Goal: Information Seeking & Learning: Learn about a topic

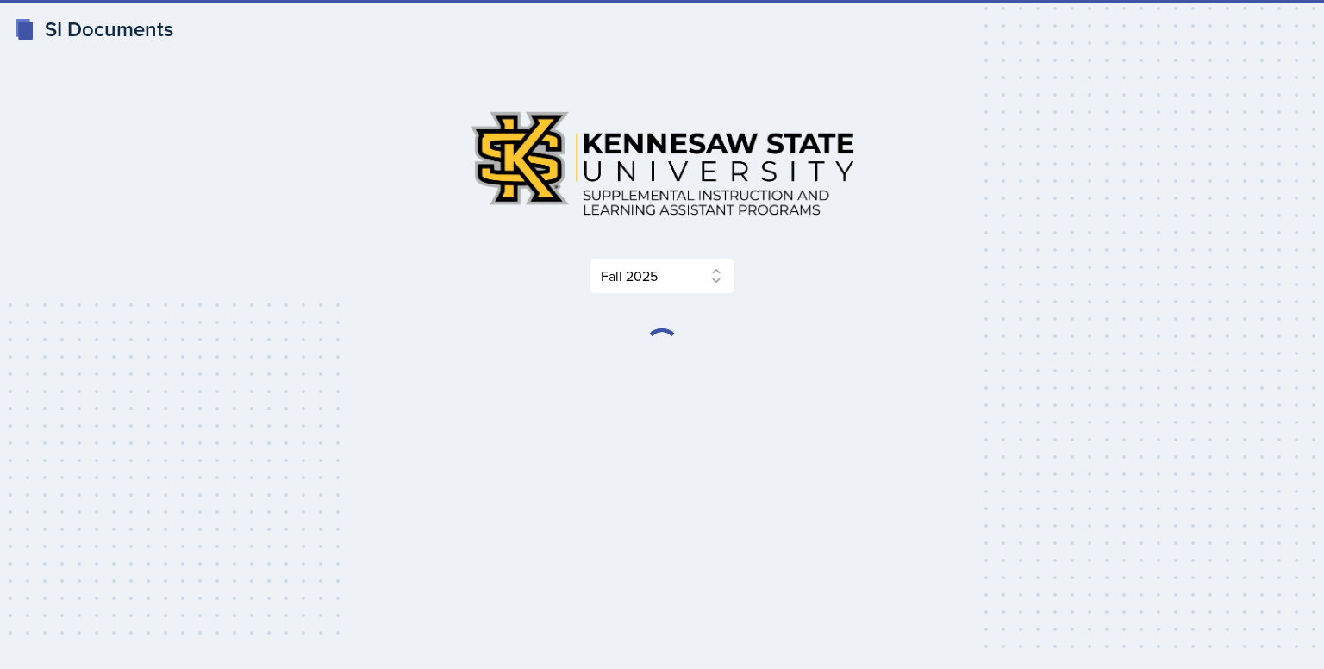
select select "2bed604d-1099-4043-b1bc-2365e8740244"
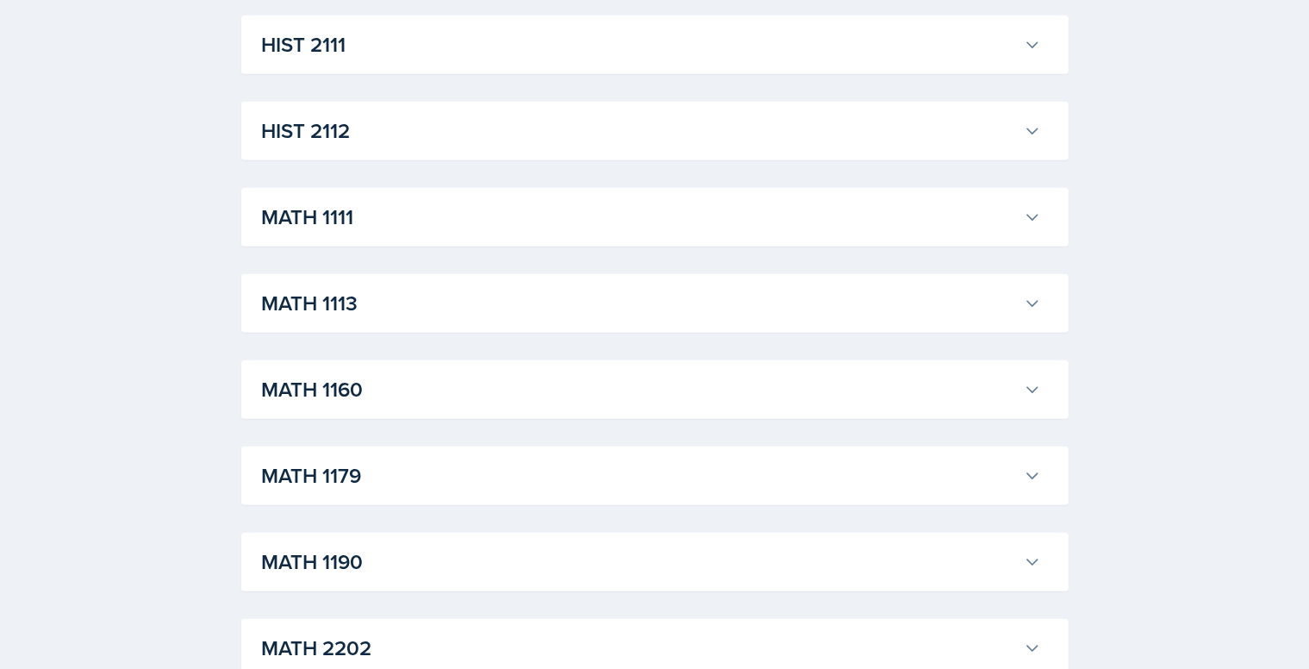
scroll to position [1434, 0]
click at [371, 123] on h3 "HIST 2112" at bounding box center [639, 130] width 755 height 31
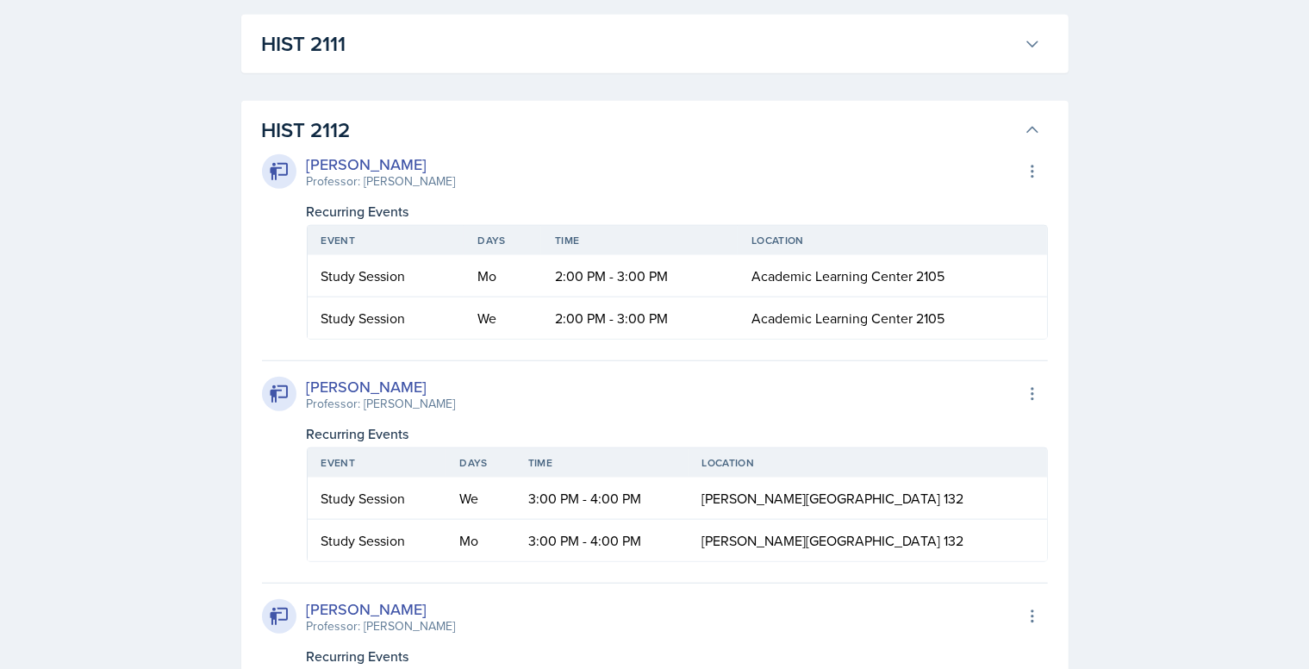
click at [371, 123] on h3 "HIST 2112" at bounding box center [639, 130] width 755 height 31
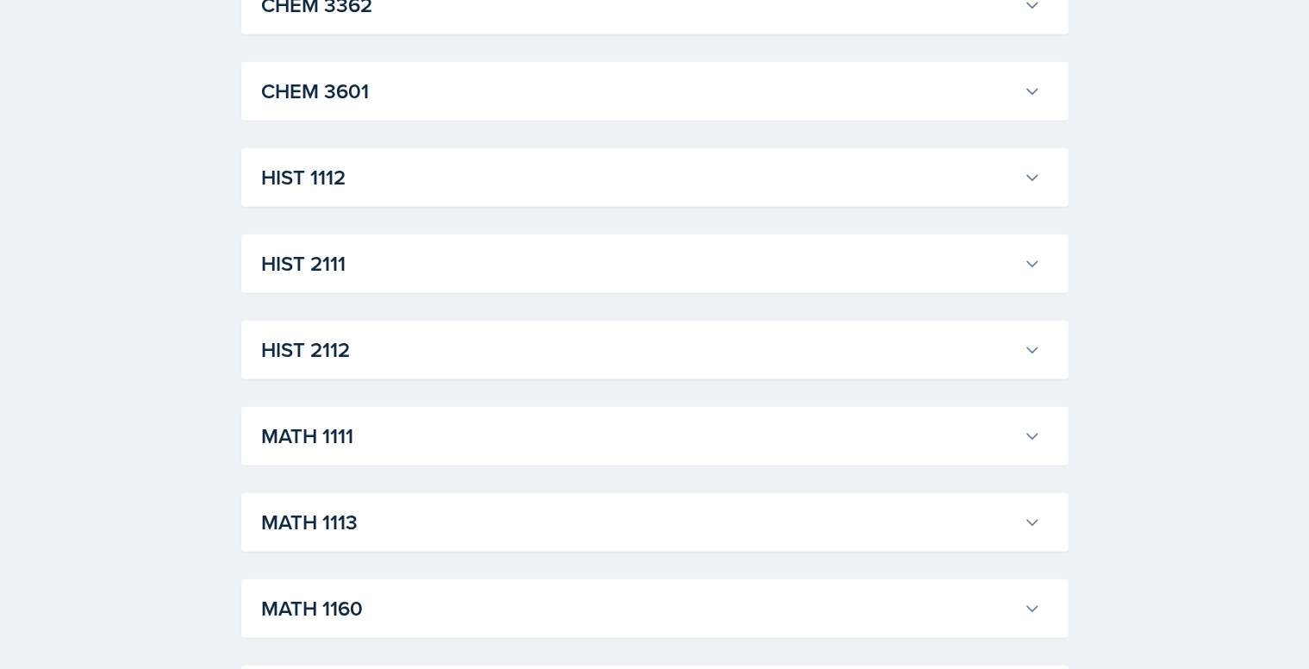
scroll to position [1211, 0]
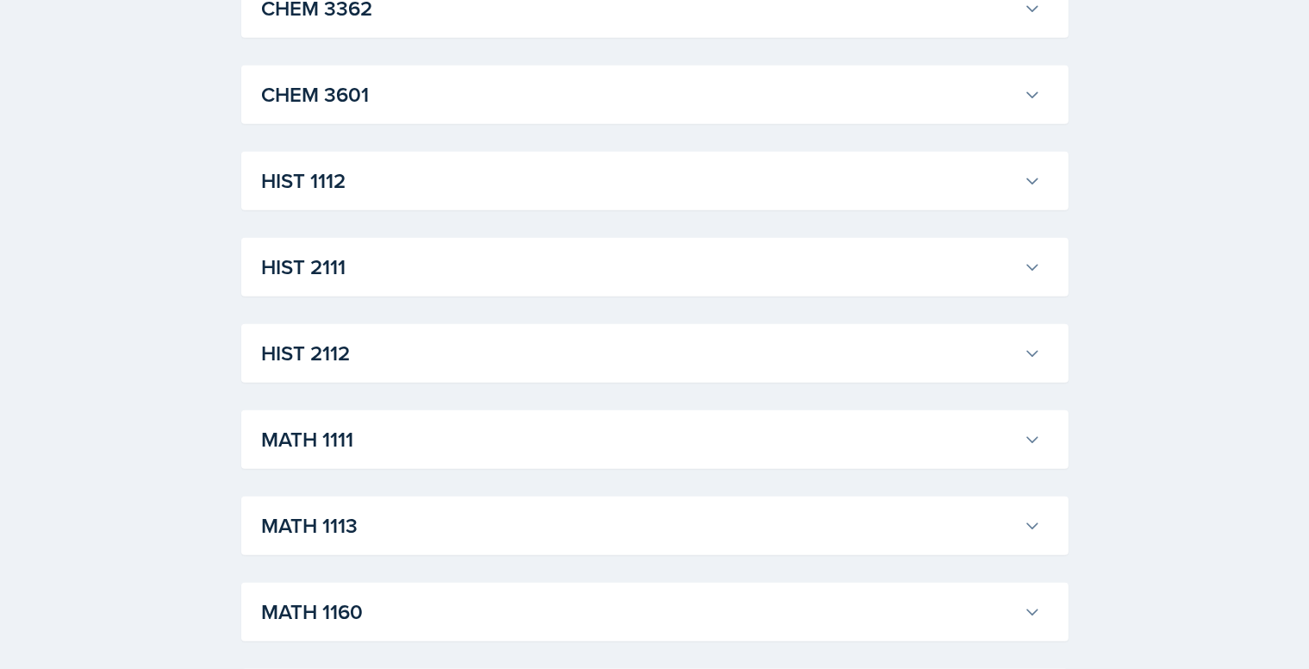
click at [400, 349] on h3 "HIST 2112" at bounding box center [639, 353] width 755 height 31
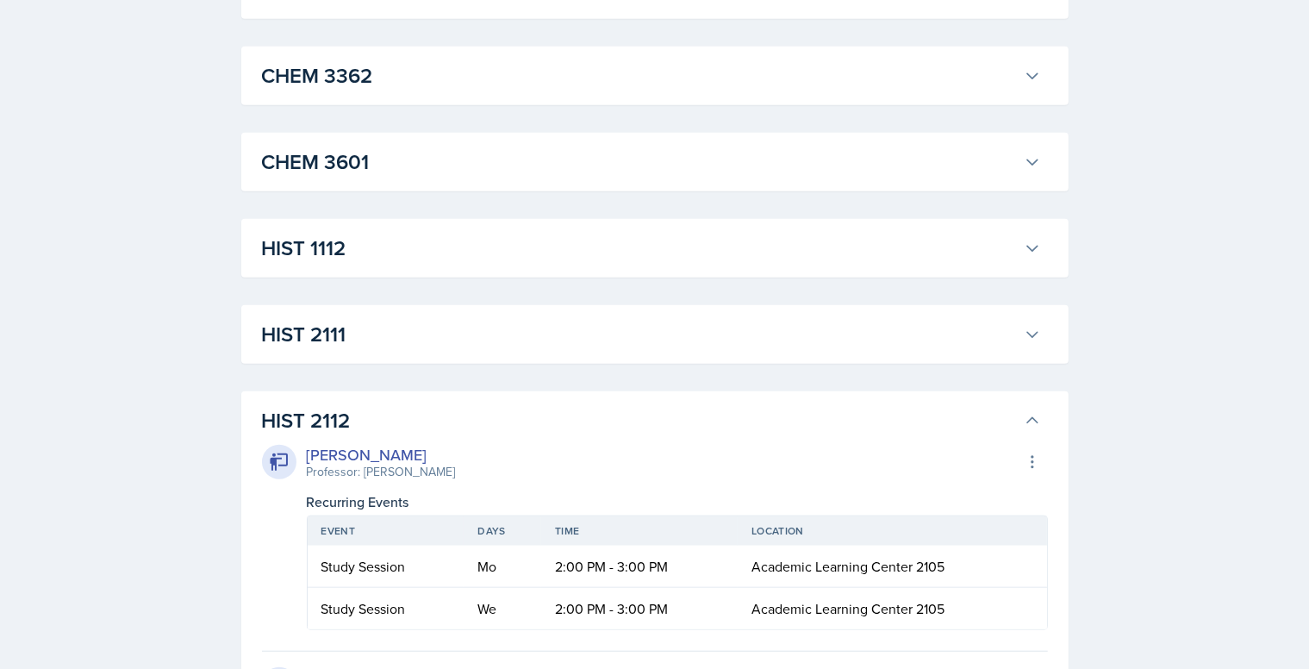
scroll to position [1142, 0]
click at [405, 425] on h3 "HIST 2112" at bounding box center [639, 422] width 755 height 31
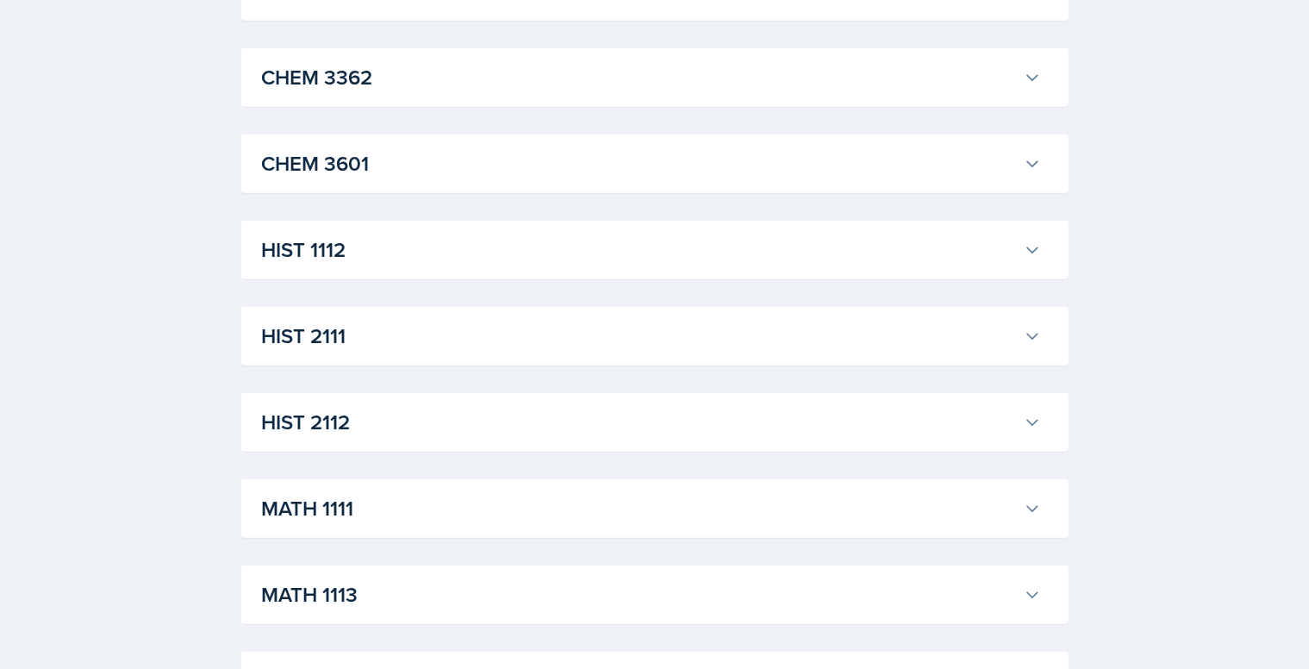
click at [413, 342] on h3 "HIST 2111" at bounding box center [639, 336] width 755 height 31
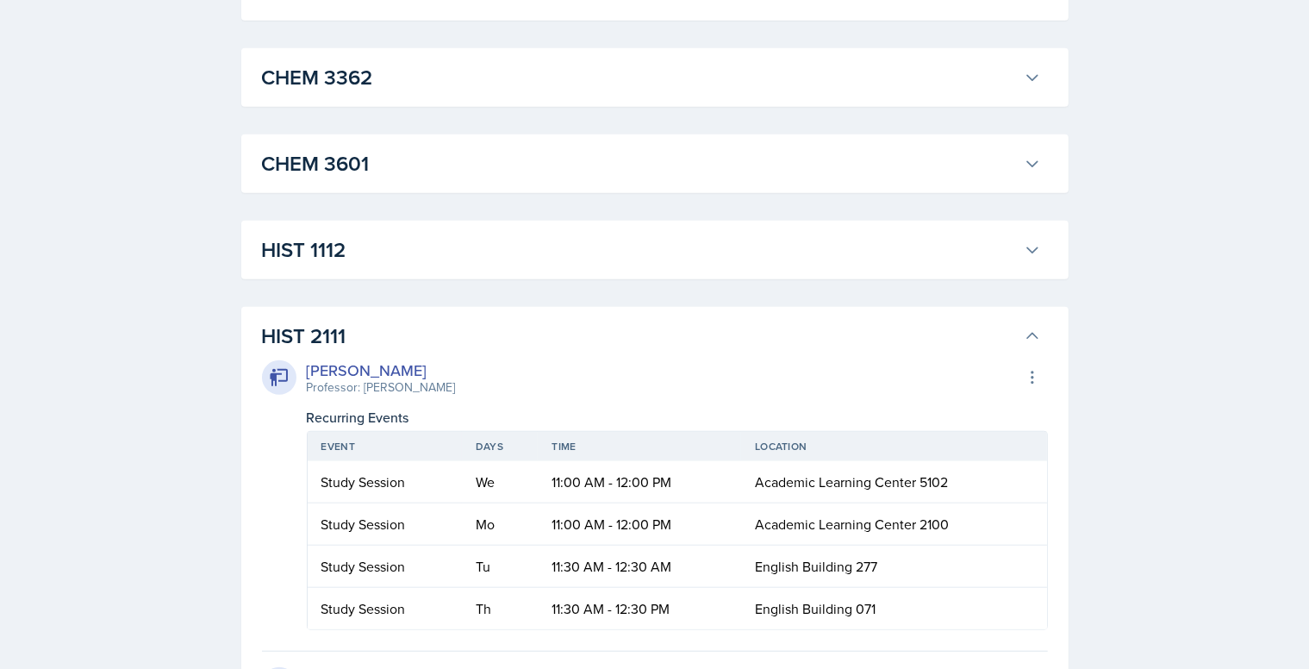
click at [413, 342] on h3 "HIST 2111" at bounding box center [639, 336] width 755 height 31
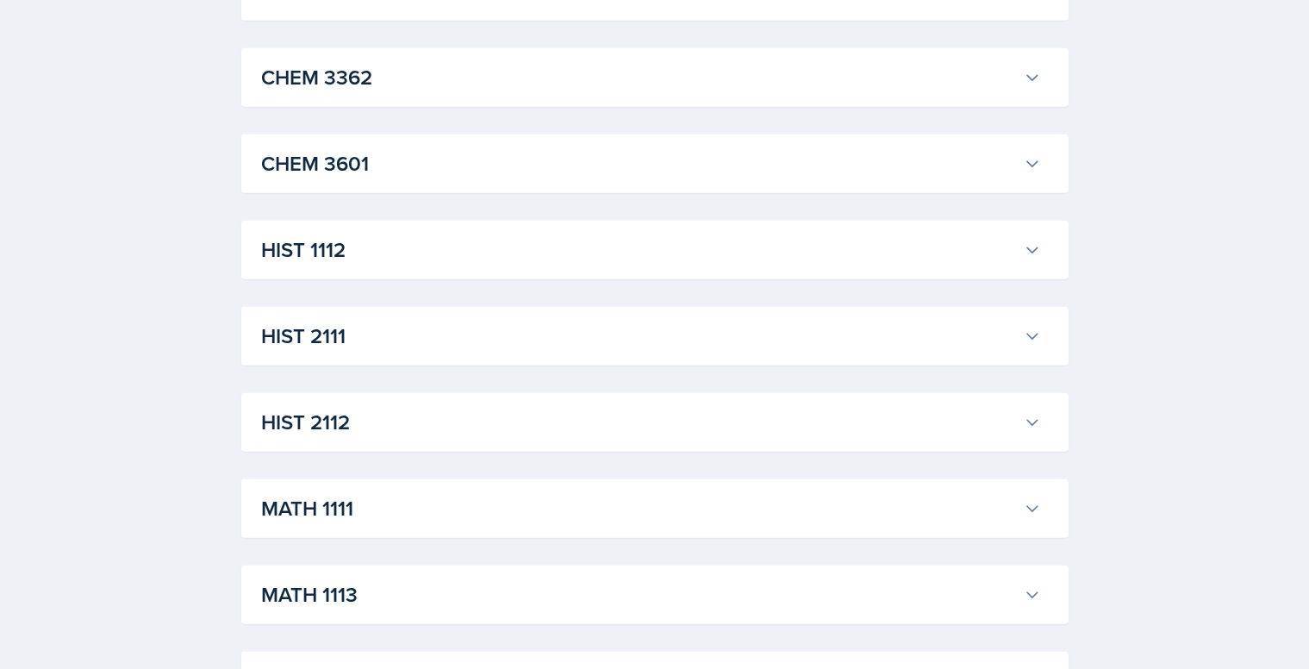
click at [429, 255] on h3 "HIST 1112" at bounding box center [639, 249] width 755 height 31
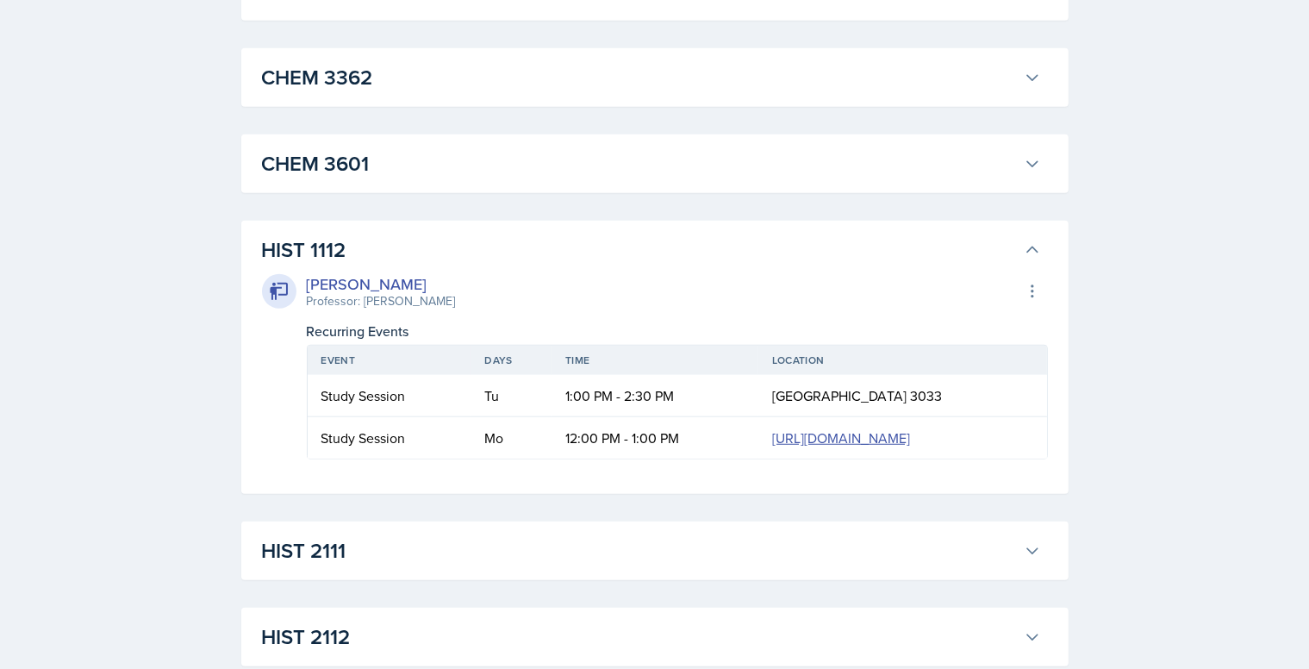
click at [429, 255] on h3 "HIST 1112" at bounding box center [639, 249] width 755 height 31
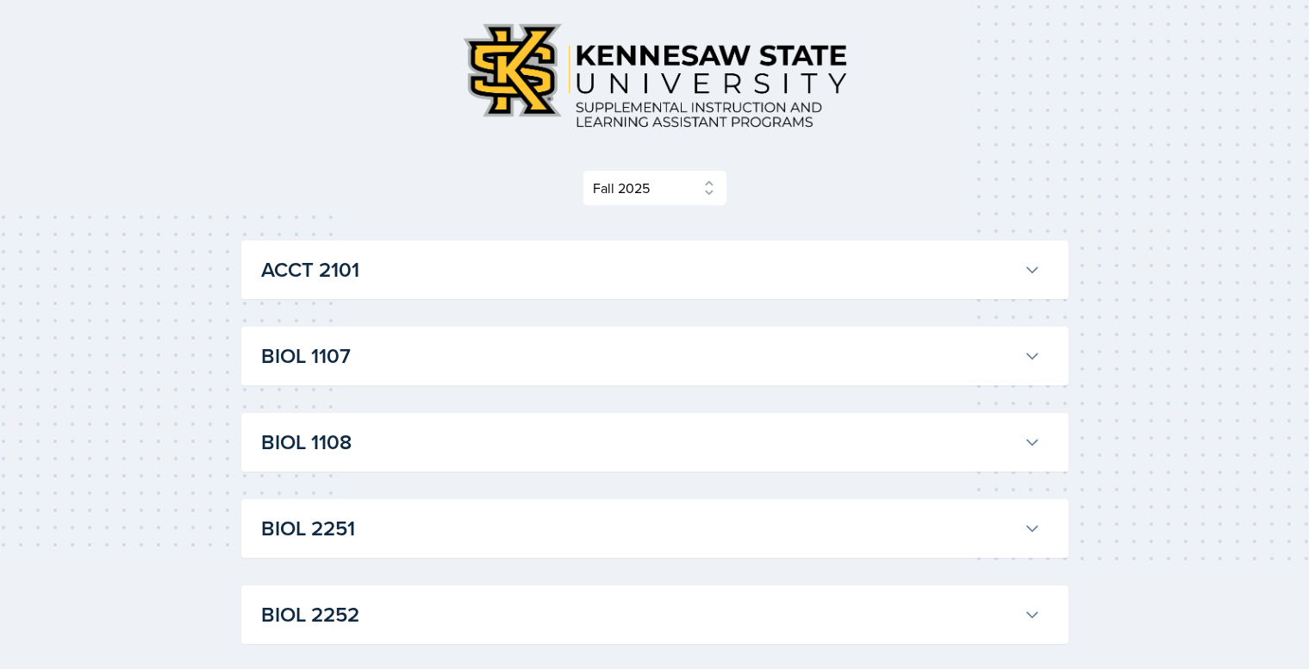
scroll to position [89, 0]
click at [303, 269] on h3 "ACCT 2101" at bounding box center [639, 268] width 755 height 31
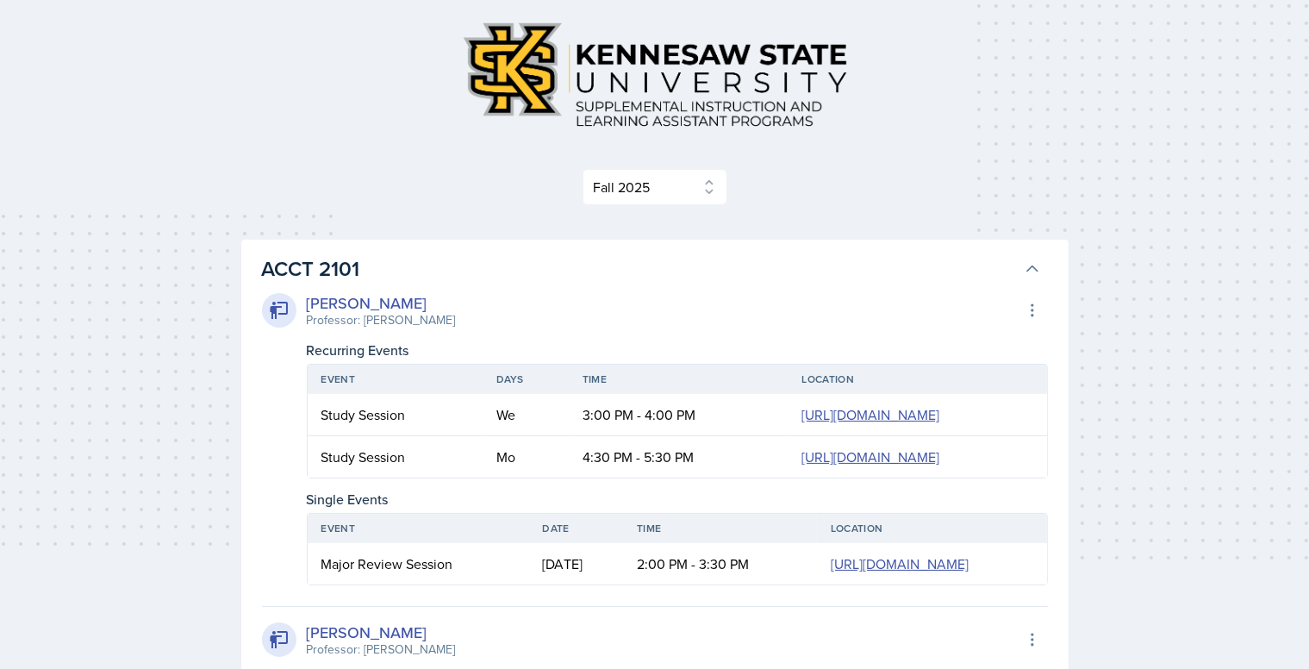
click at [303, 269] on h3 "ACCT 2101" at bounding box center [639, 268] width 755 height 31
